Goal: Information Seeking & Learning: Learn about a topic

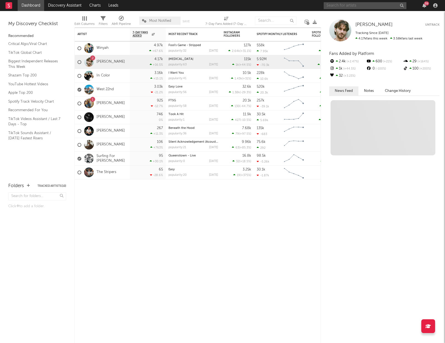
click at [361, 8] on input "text" at bounding box center [365, 5] width 83 height 7
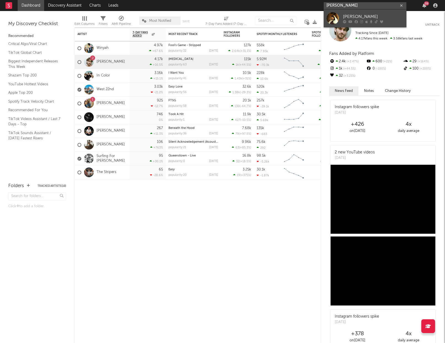
type input "[PERSON_NAME]"
click at [347, 15] on div "[PERSON_NAME]" at bounding box center [373, 16] width 61 height 7
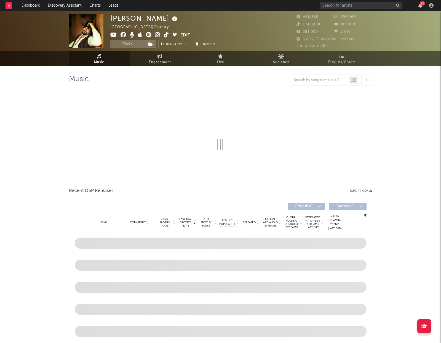
select select "6m"
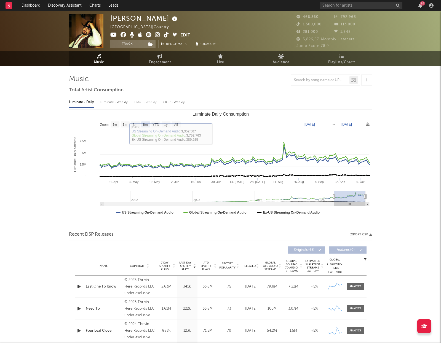
click at [119, 102] on div "Luminate - Weekly" at bounding box center [114, 102] width 29 height 9
select select "6m"
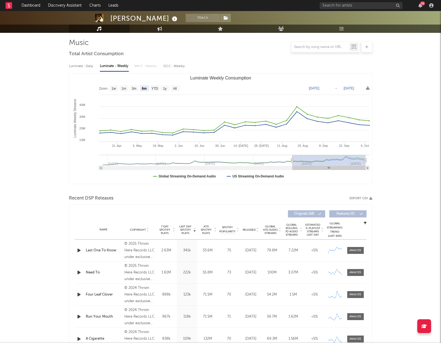
scroll to position [42, 0]
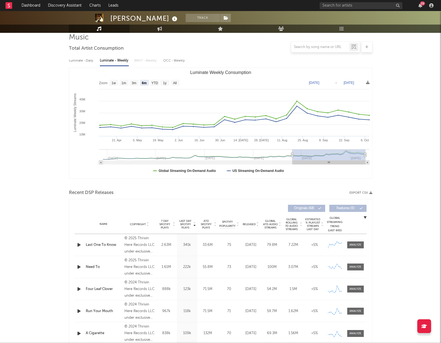
click at [185, 225] on span "Last Day Spotify Plays" at bounding box center [185, 224] width 15 height 10
click at [168, 222] on span "7 Day Spotify Plays" at bounding box center [165, 224] width 15 height 10
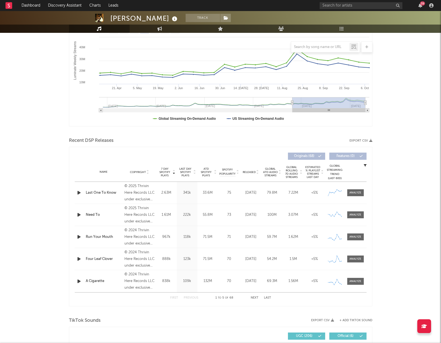
scroll to position [95, 0]
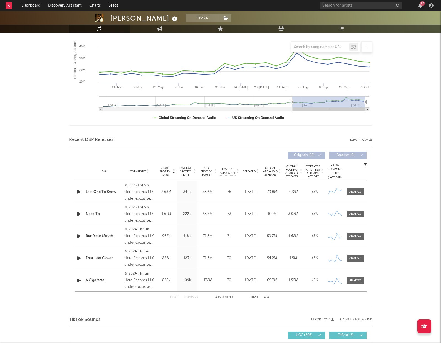
click at [255, 297] on button "Next" at bounding box center [255, 297] width 8 height 3
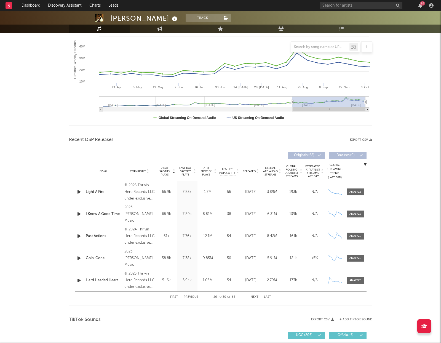
click at [255, 297] on button "Next" at bounding box center [255, 297] width 8 height 3
click at [193, 297] on button "Previous" at bounding box center [191, 297] width 15 height 3
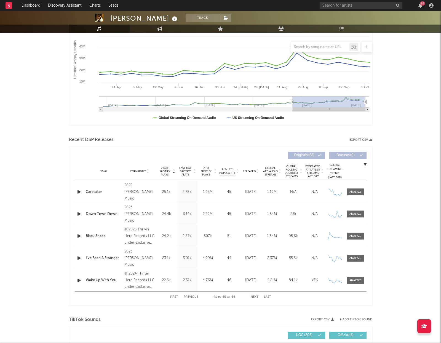
click at [193, 297] on button "Previous" at bounding box center [191, 297] width 15 height 3
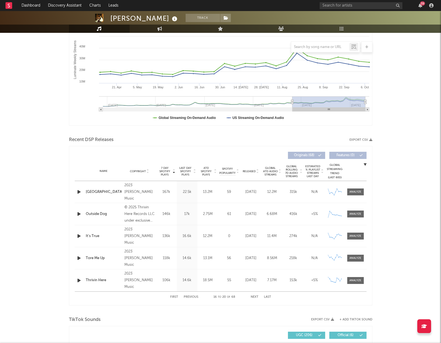
click at [193, 297] on button "Previous" at bounding box center [191, 297] width 15 height 3
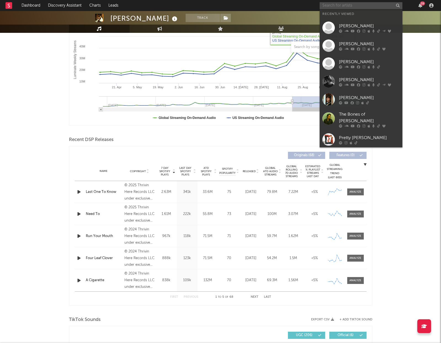
click at [355, 3] on input "text" at bounding box center [361, 5] width 83 height 7
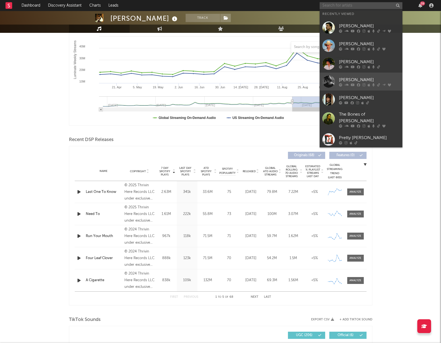
scroll to position [16, 0]
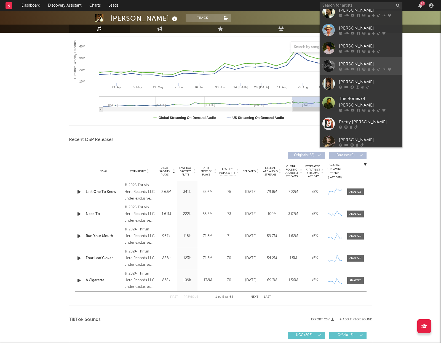
click at [353, 63] on div "[PERSON_NAME]" at bounding box center [369, 64] width 61 height 7
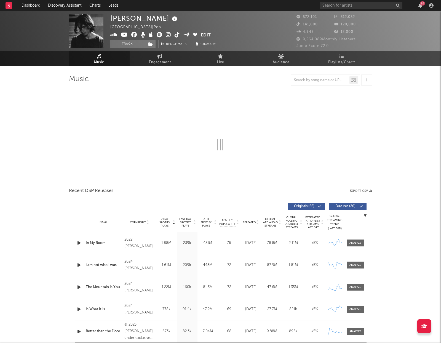
select select "6m"
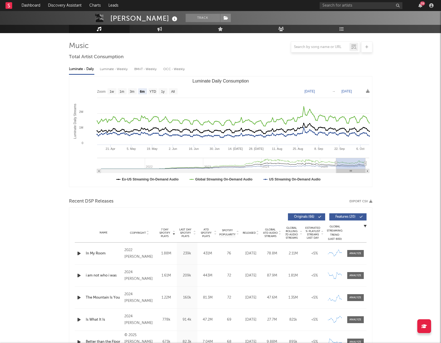
scroll to position [50, 0]
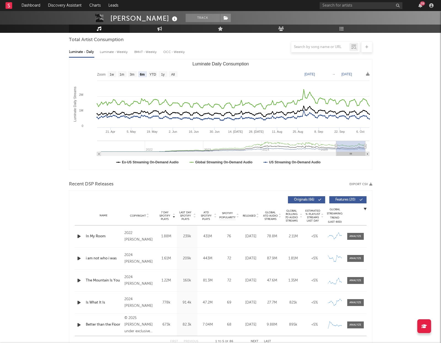
click at [290, 216] on span "Global Rolling 7D Audio Streams" at bounding box center [291, 215] width 15 height 13
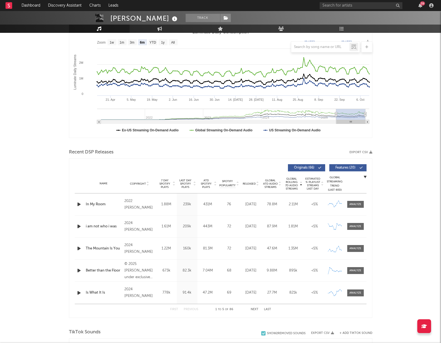
scroll to position [83, 0]
click at [253, 309] on button "Next" at bounding box center [255, 308] width 8 height 3
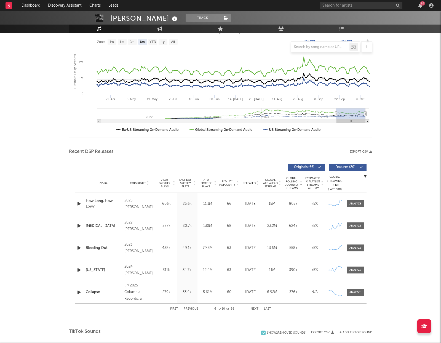
click at [253, 309] on button "Next" at bounding box center [255, 308] width 8 height 3
click at [251, 307] on div "First Previous 16 to 20 of 86 Next Last" at bounding box center [220, 309] width 101 height 11
click at [252, 307] on button "Next" at bounding box center [255, 308] width 8 height 3
click at [254, 307] on div "First Previous 21 to 25 of 86 Next Last" at bounding box center [220, 309] width 101 height 11
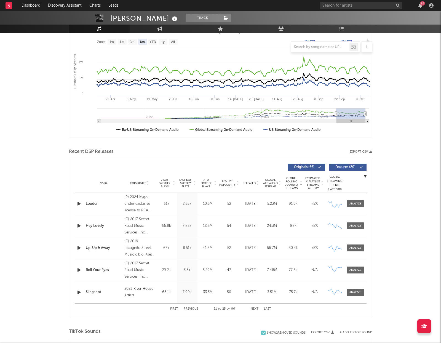
click at [255, 309] on button "Next" at bounding box center [255, 308] width 8 height 3
click at [316, 185] on span "Estimated % Playlist Streams Last Day" at bounding box center [313, 183] width 15 height 13
click at [253, 307] on button "Next" at bounding box center [255, 308] width 8 height 3
click at [253, 308] on button "Next" at bounding box center [255, 308] width 8 height 3
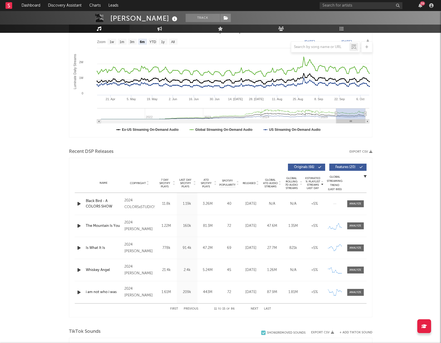
click at [253, 308] on button "Next" at bounding box center [255, 308] width 8 height 3
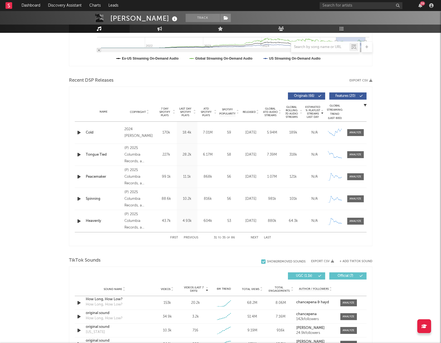
scroll to position [253, 0]
